Goal: Transaction & Acquisition: Subscribe to service/newsletter

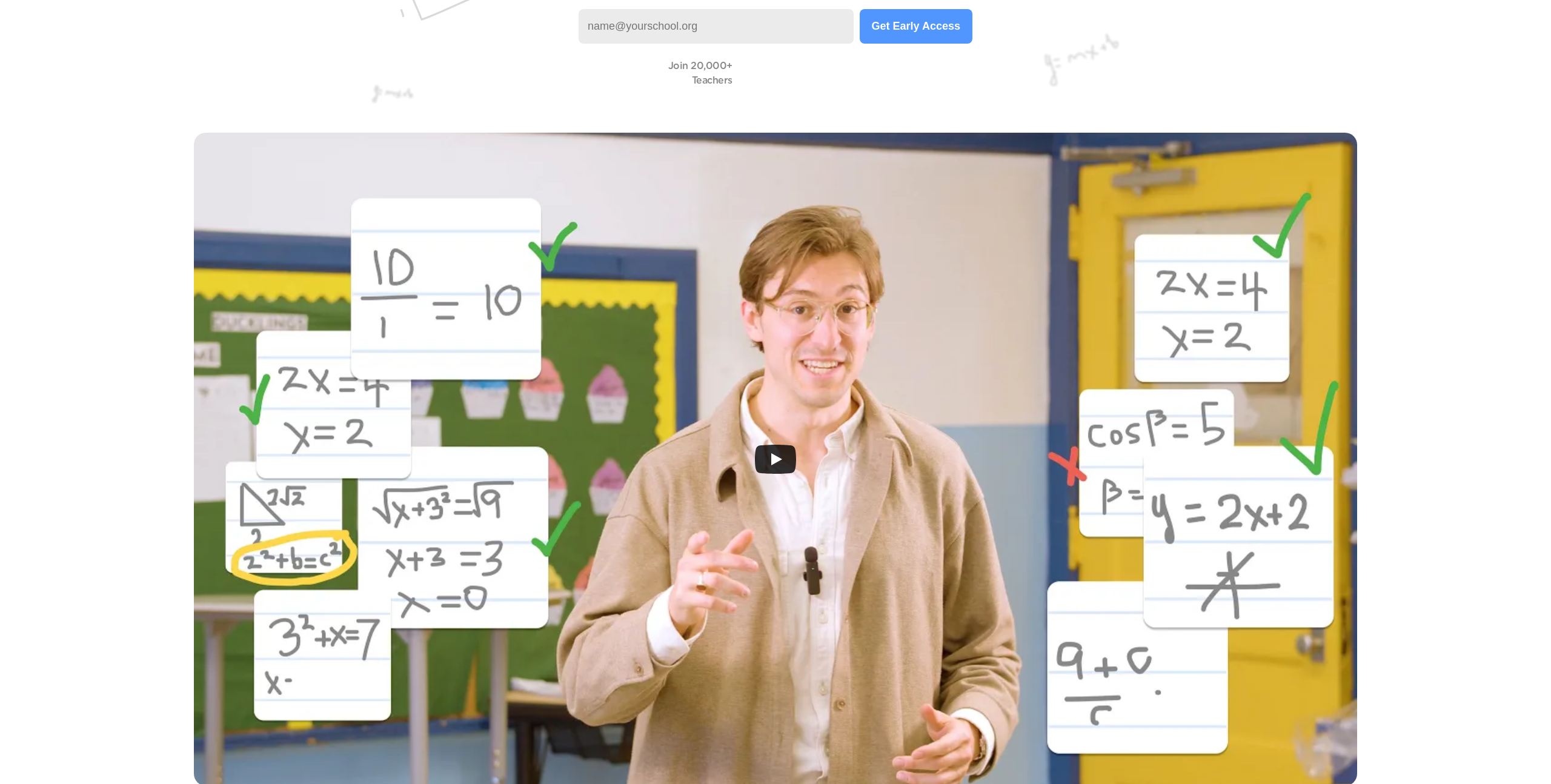
scroll to position [283, 0]
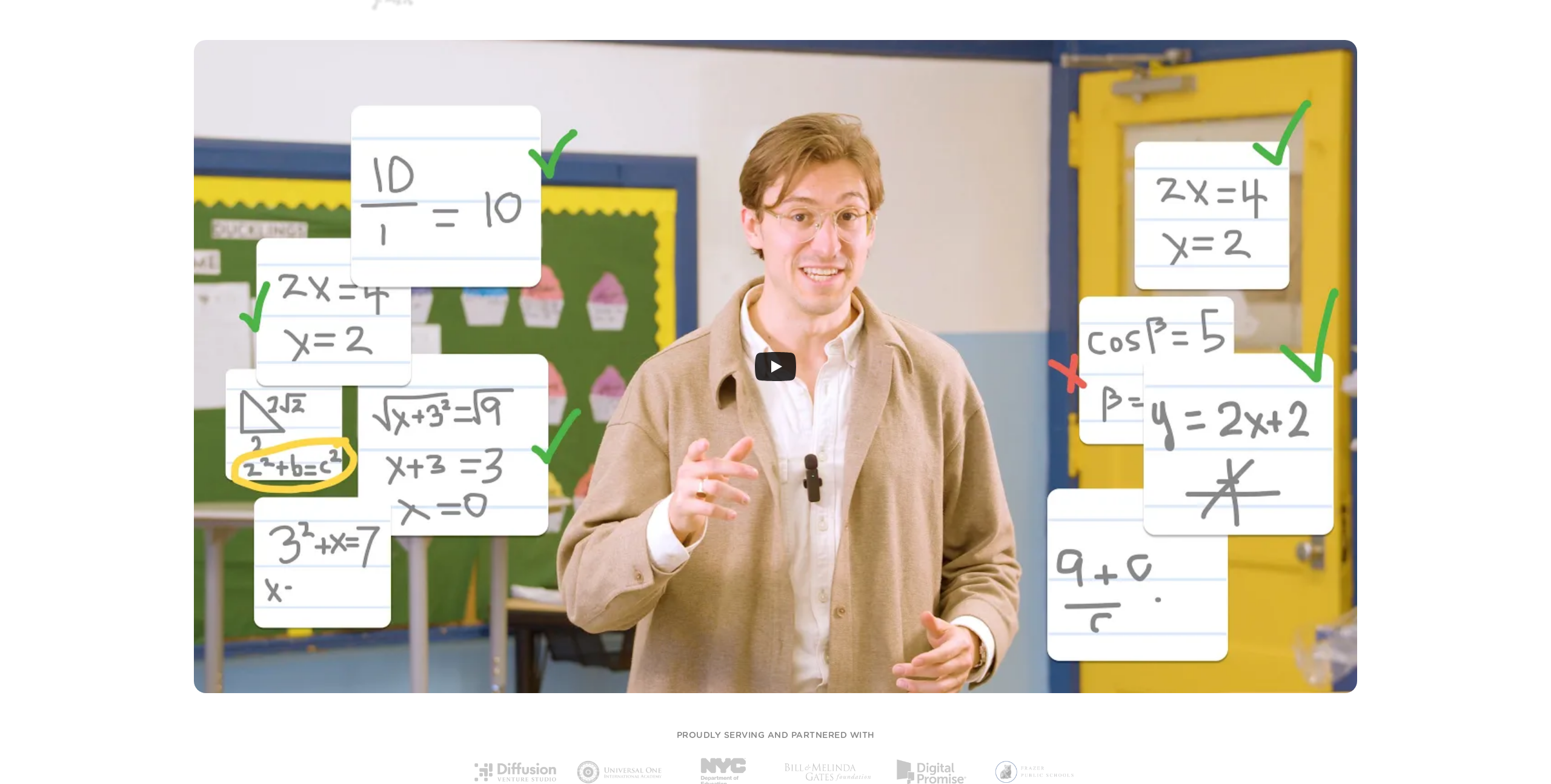
click at [773, 374] on icon "Play" at bounding box center [775, 366] width 41 height 29
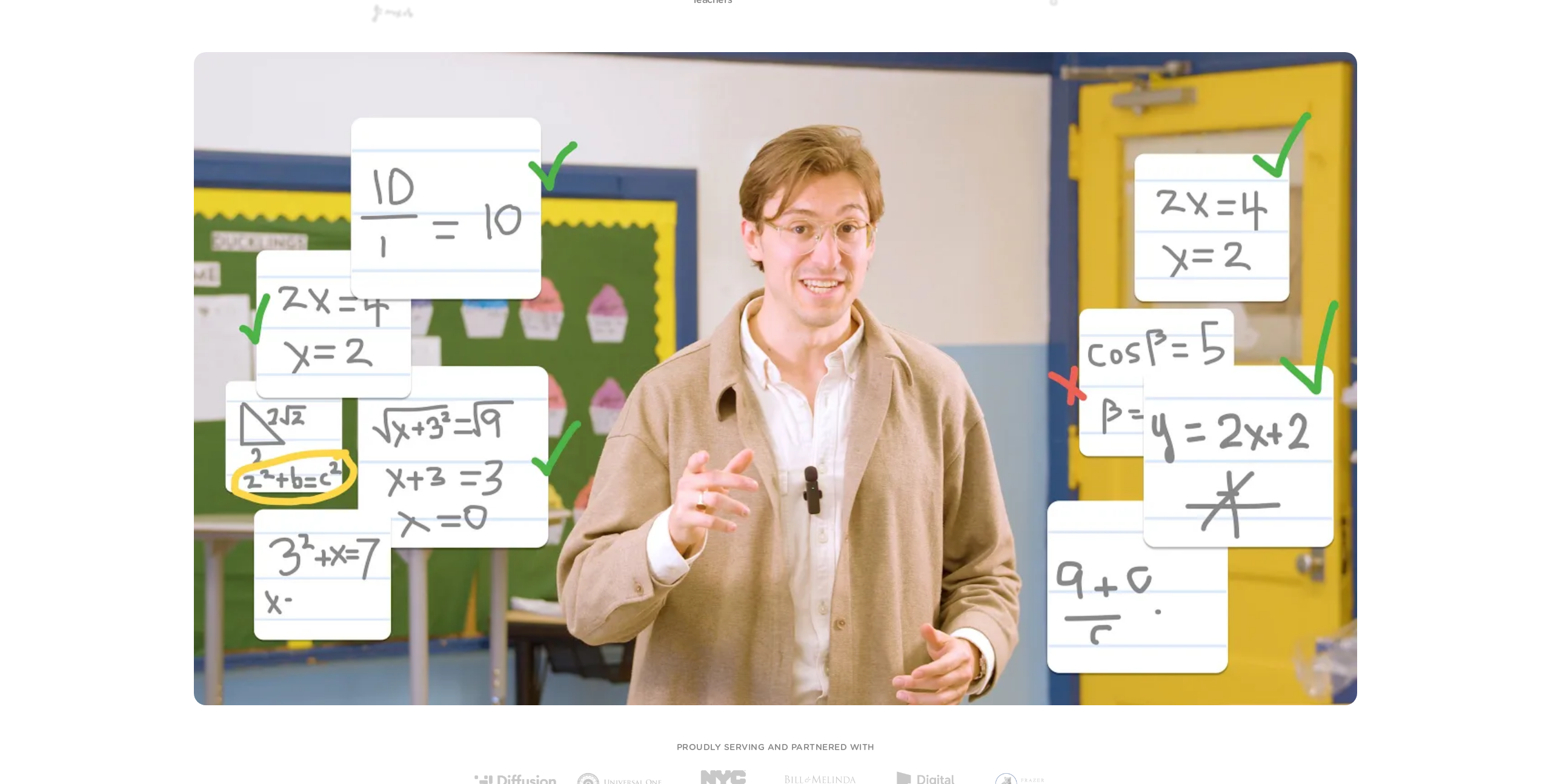
scroll to position [271, 0]
click at [502, 739] on div "PROUDLY SERVING AND PARTNERED WITH" at bounding box center [775, 774] width 606 height 90
click at [1051, 715] on div at bounding box center [775, 380] width 1551 height 695
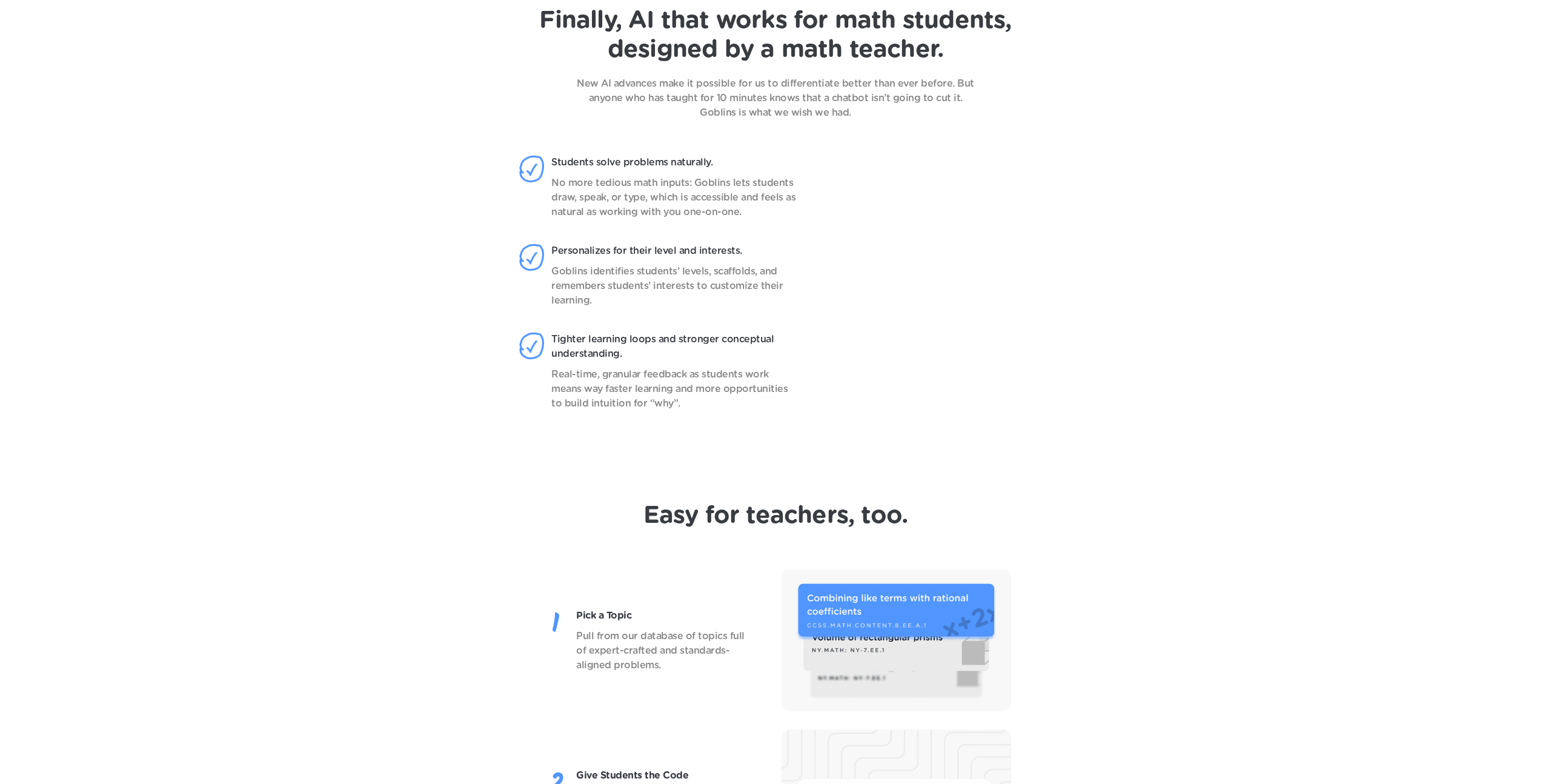
scroll to position [1125, 0]
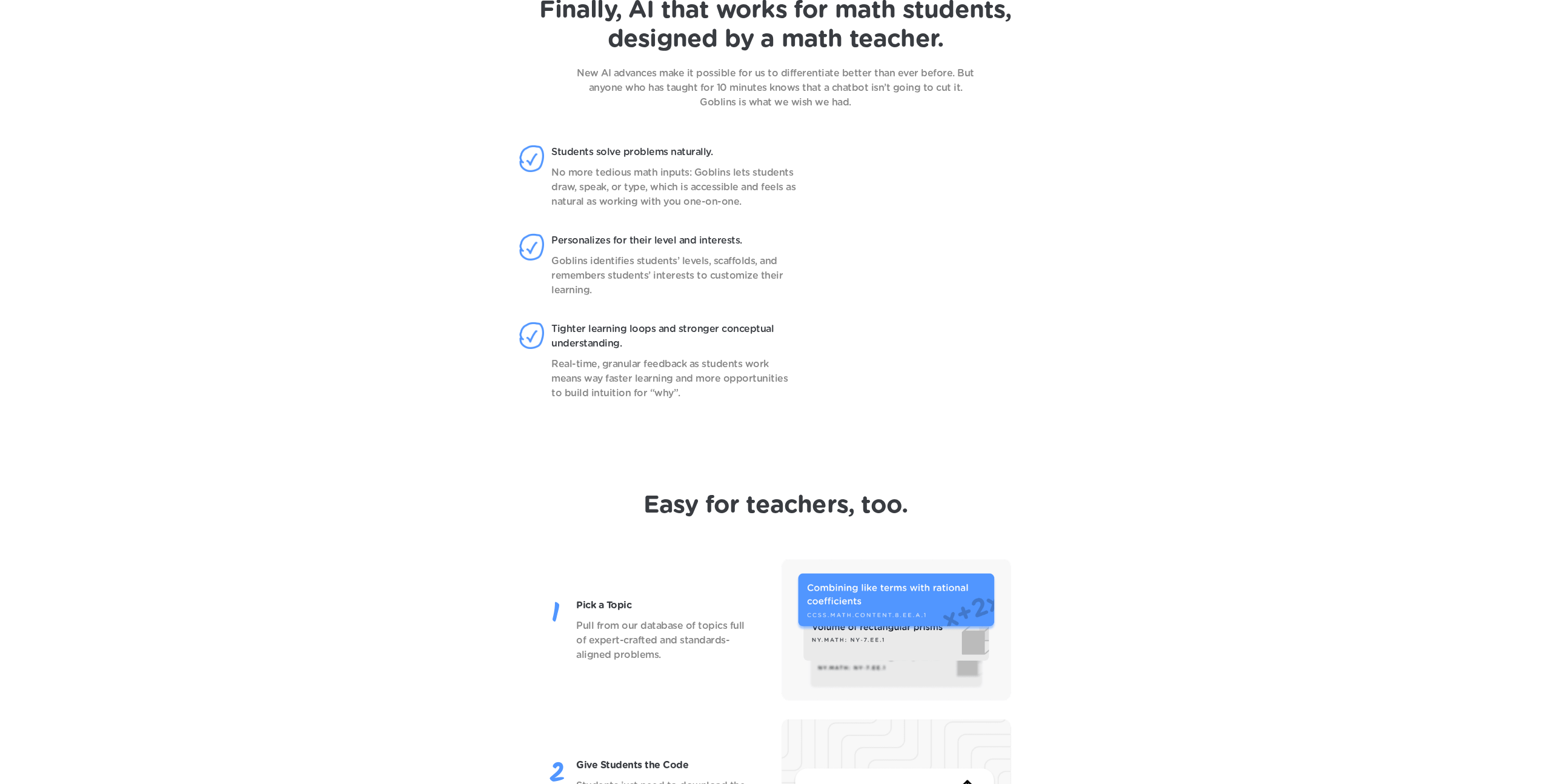
click at [347, 427] on header "Finally, AI that works for math students, designed by a math teacher. New AI ad…" at bounding box center [775, 215] width 1551 height 501
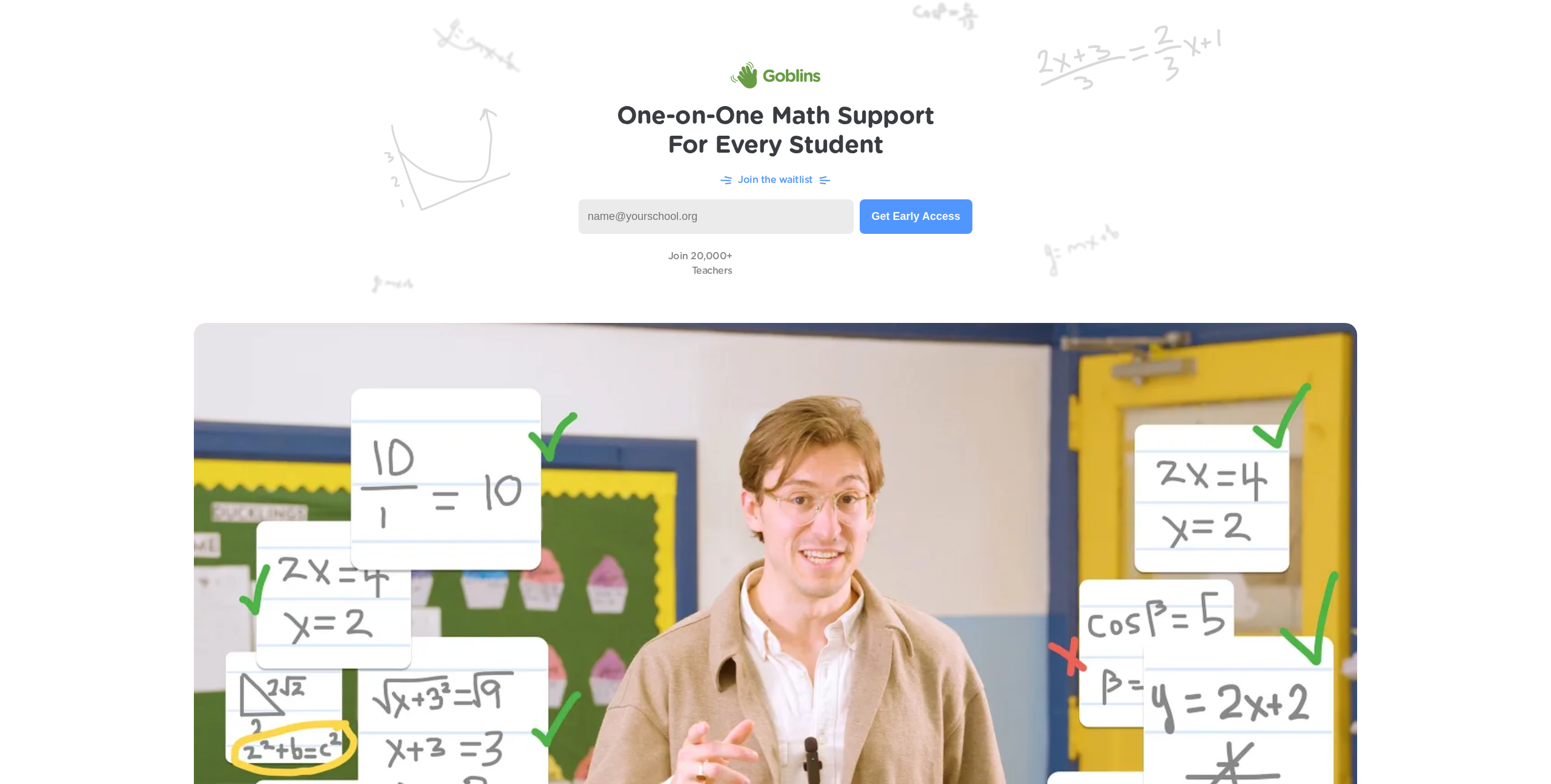
scroll to position [2, 0]
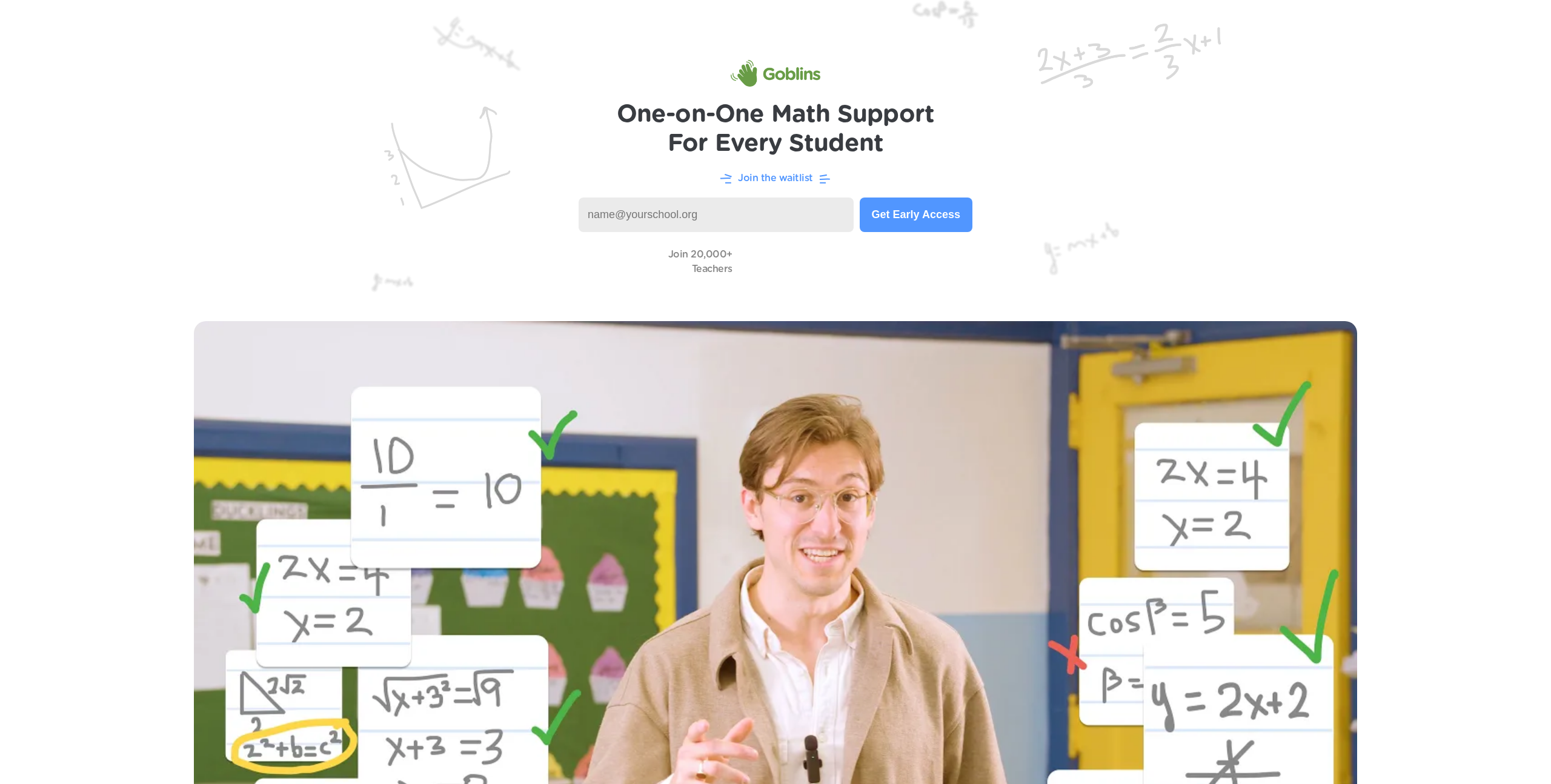
click at [775, 70] on img at bounding box center [775, 73] width 90 height 27
drag, startPoint x: 749, startPoint y: 86, endPoint x: 603, endPoint y: 114, distance: 148.0
click at [749, 86] on img at bounding box center [775, 73] width 90 height 27
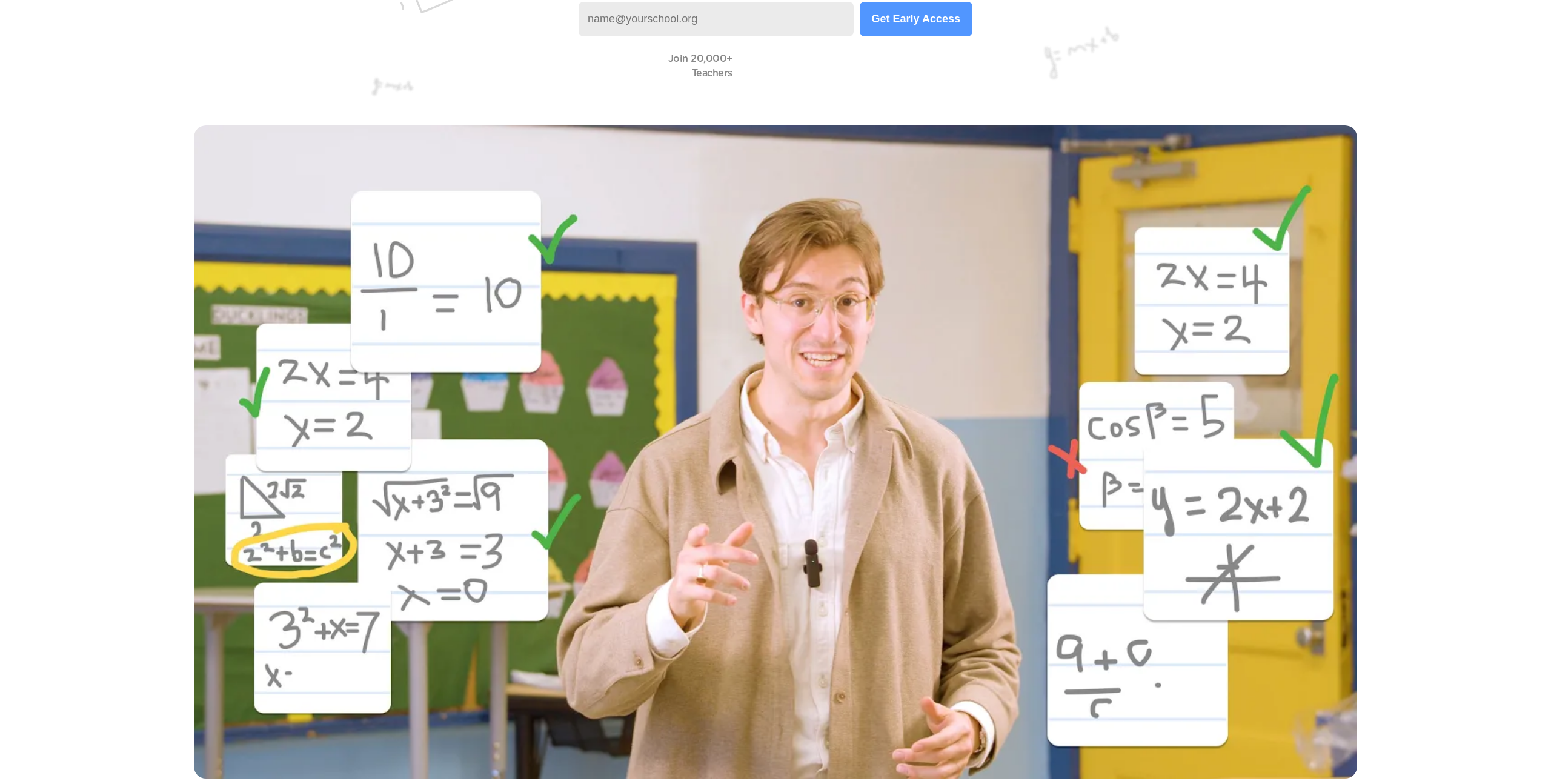
scroll to position [0, 0]
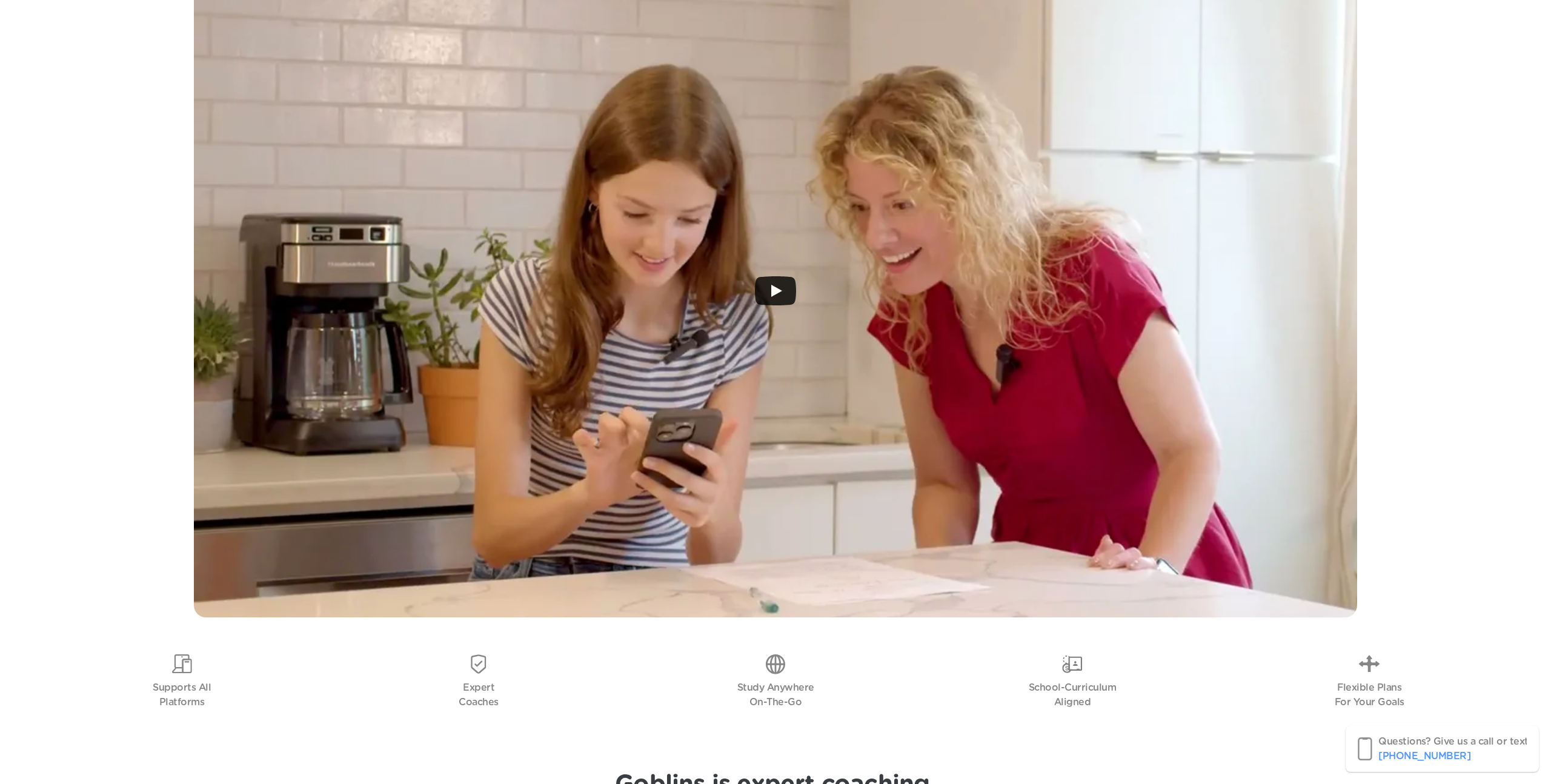
scroll to position [427, 0]
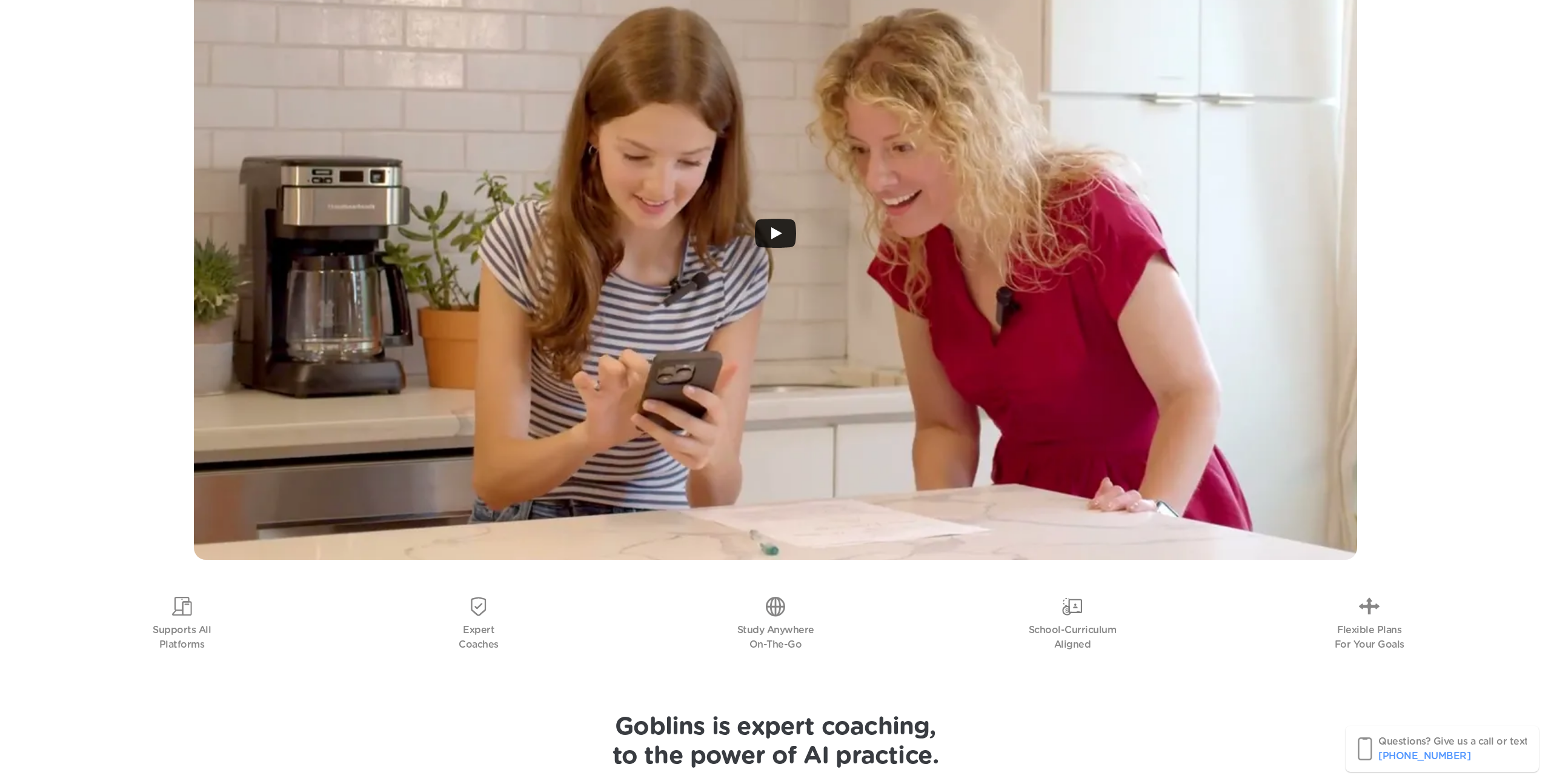
click at [876, 214] on div at bounding box center [775, 233] width 1163 height 653
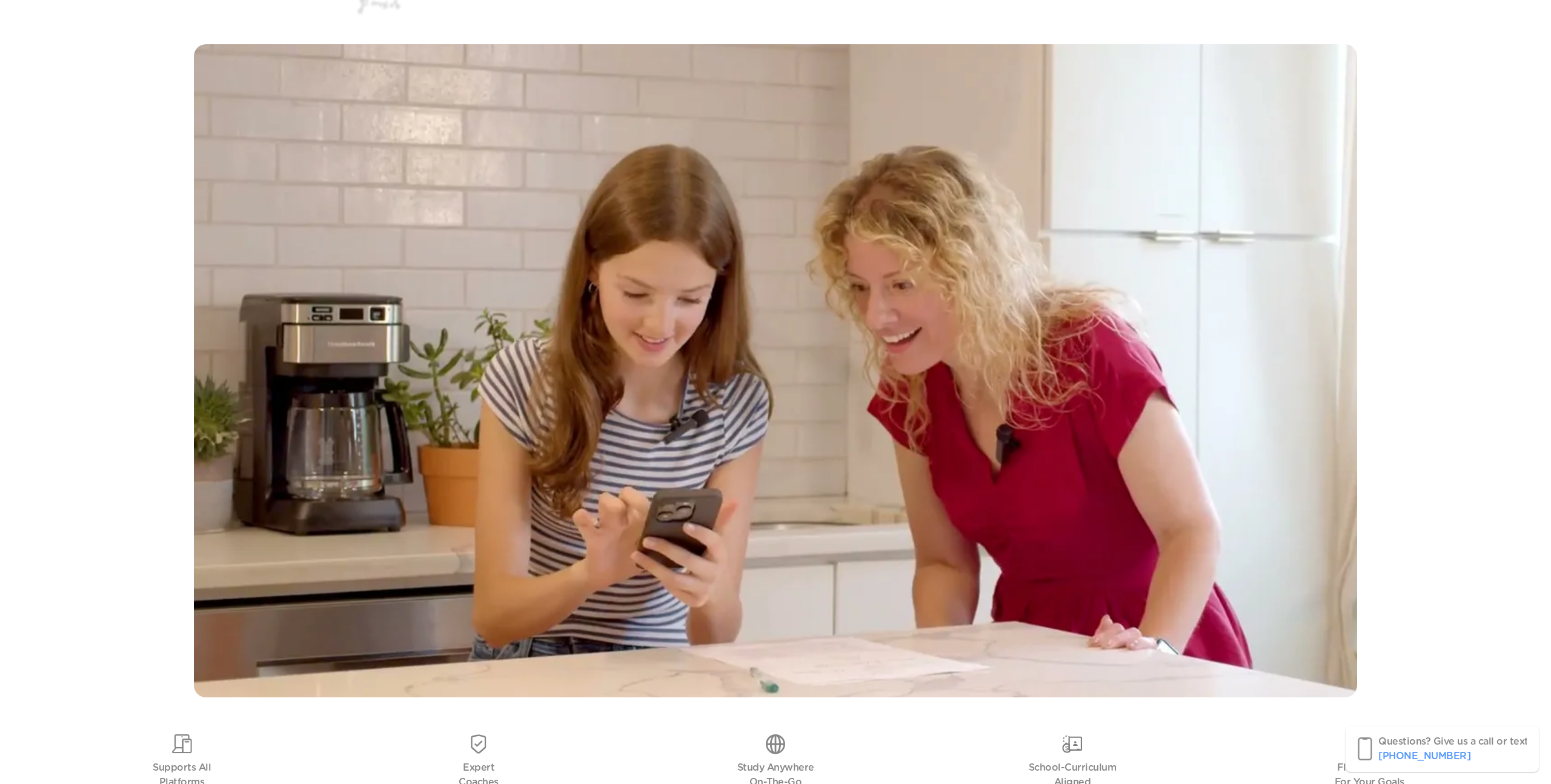
scroll to position [287, 0]
